Goal: Task Accomplishment & Management: Manage account settings

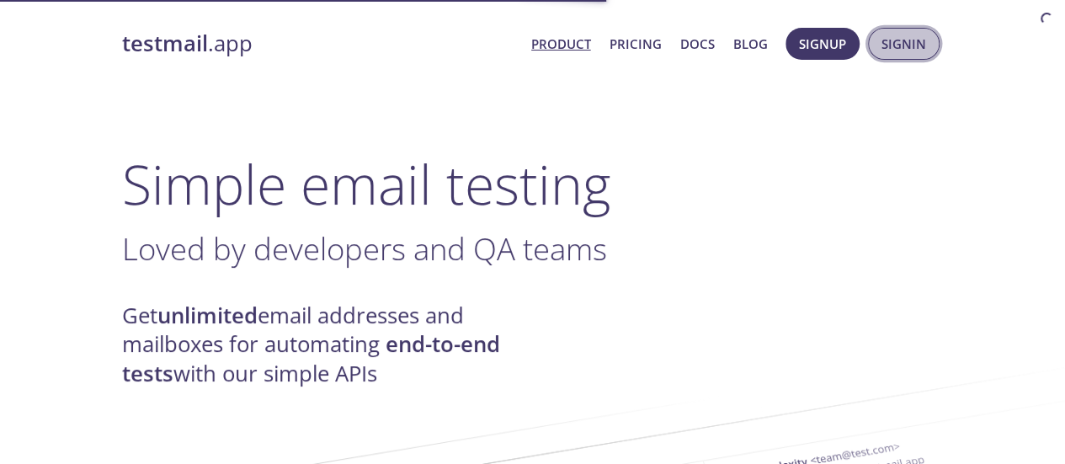
click at [904, 48] on span "Signin" at bounding box center [903, 44] width 45 height 22
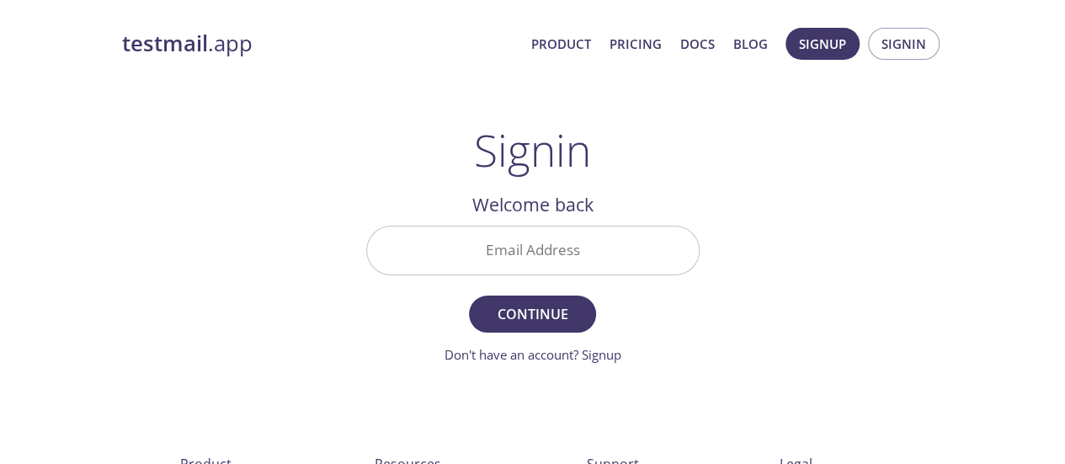
click at [518, 215] on h2 "Welcome back" at bounding box center [532, 204] width 333 height 29
click at [517, 237] on input "Email Address" at bounding box center [533, 250] width 332 height 48
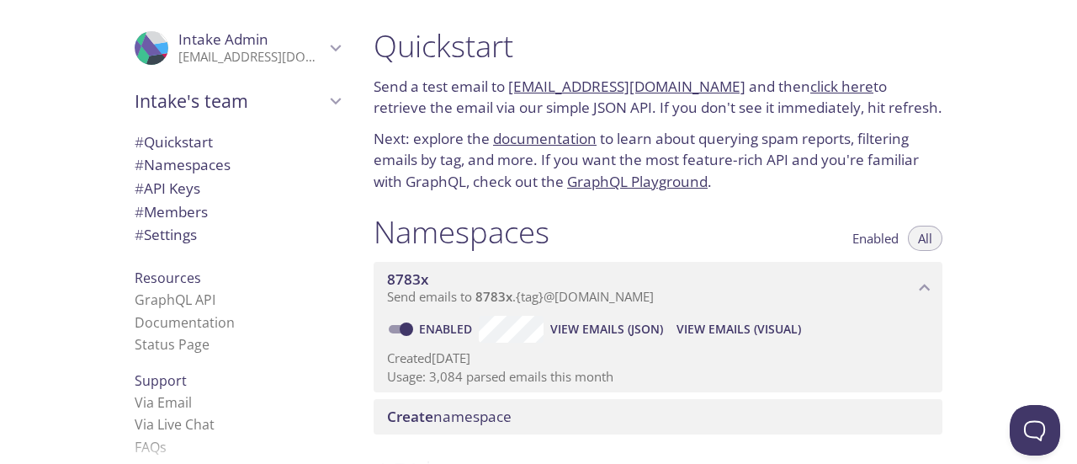
click at [379, 10] on div at bounding box center [538, 13] width 1077 height 27
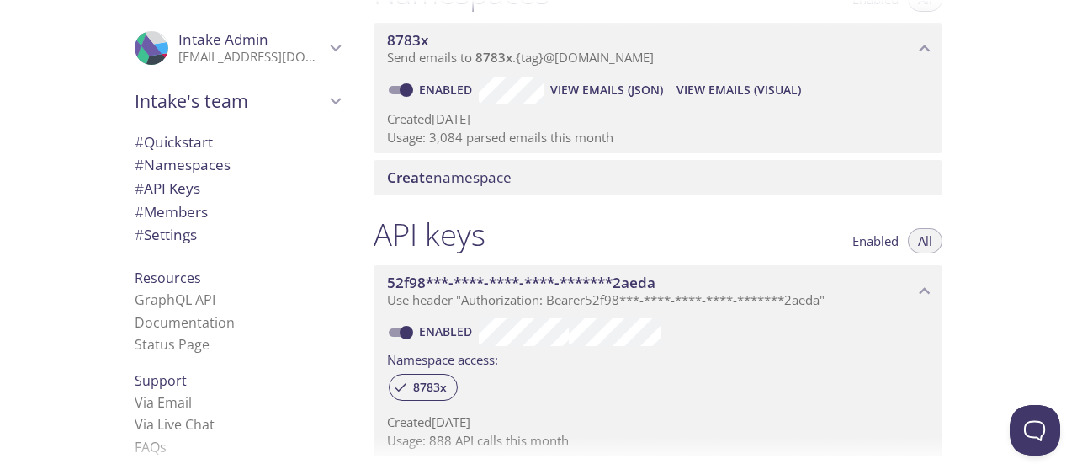
scroll to position [227, 0]
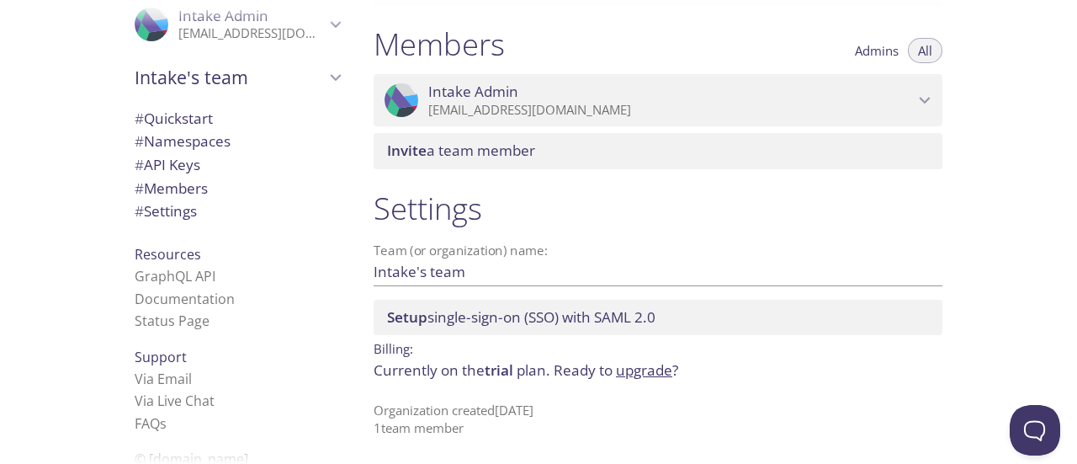
scroll to position [36, 0]
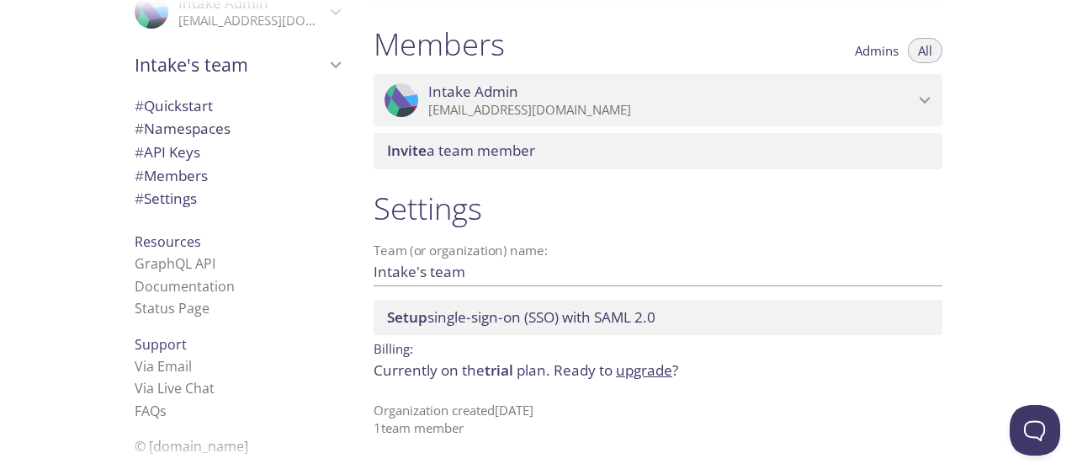
click at [479, 380] on p "Currently on the trial plan. Ready to upgrade ?" at bounding box center [658, 370] width 569 height 22
click at [471, 378] on p "Currently on the trial plan. Ready to upgrade ?" at bounding box center [658, 370] width 569 height 22
click at [485, 382] on div "Settings Team (or organization) name: Intake's team Save Setup single-sign-on (…" at bounding box center [658, 313] width 596 height 269
